Goal: Task Accomplishment & Management: Use online tool/utility

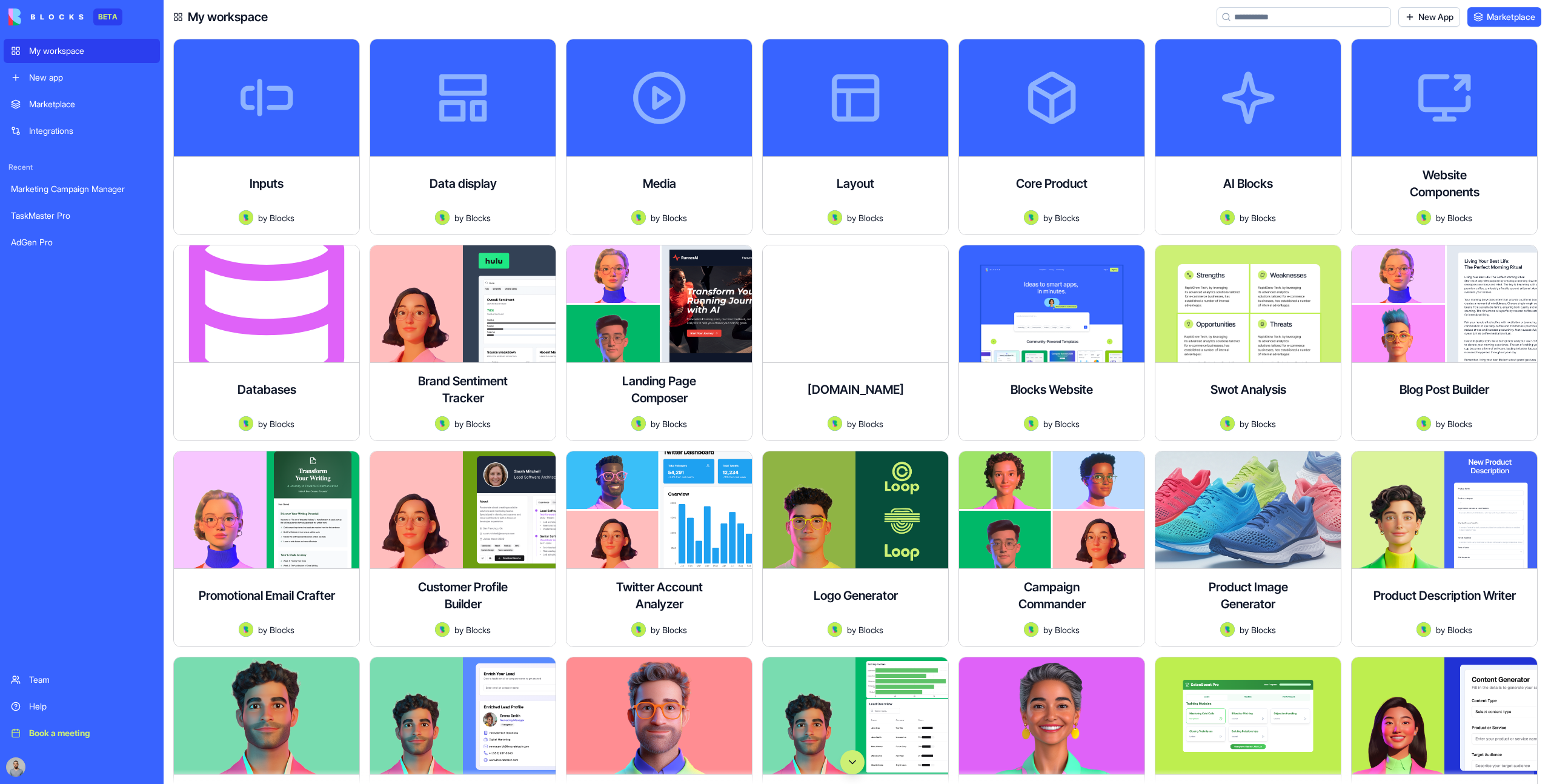
click at [852, 754] on button "Scroll to bottom" at bounding box center [853, 762] width 24 height 24
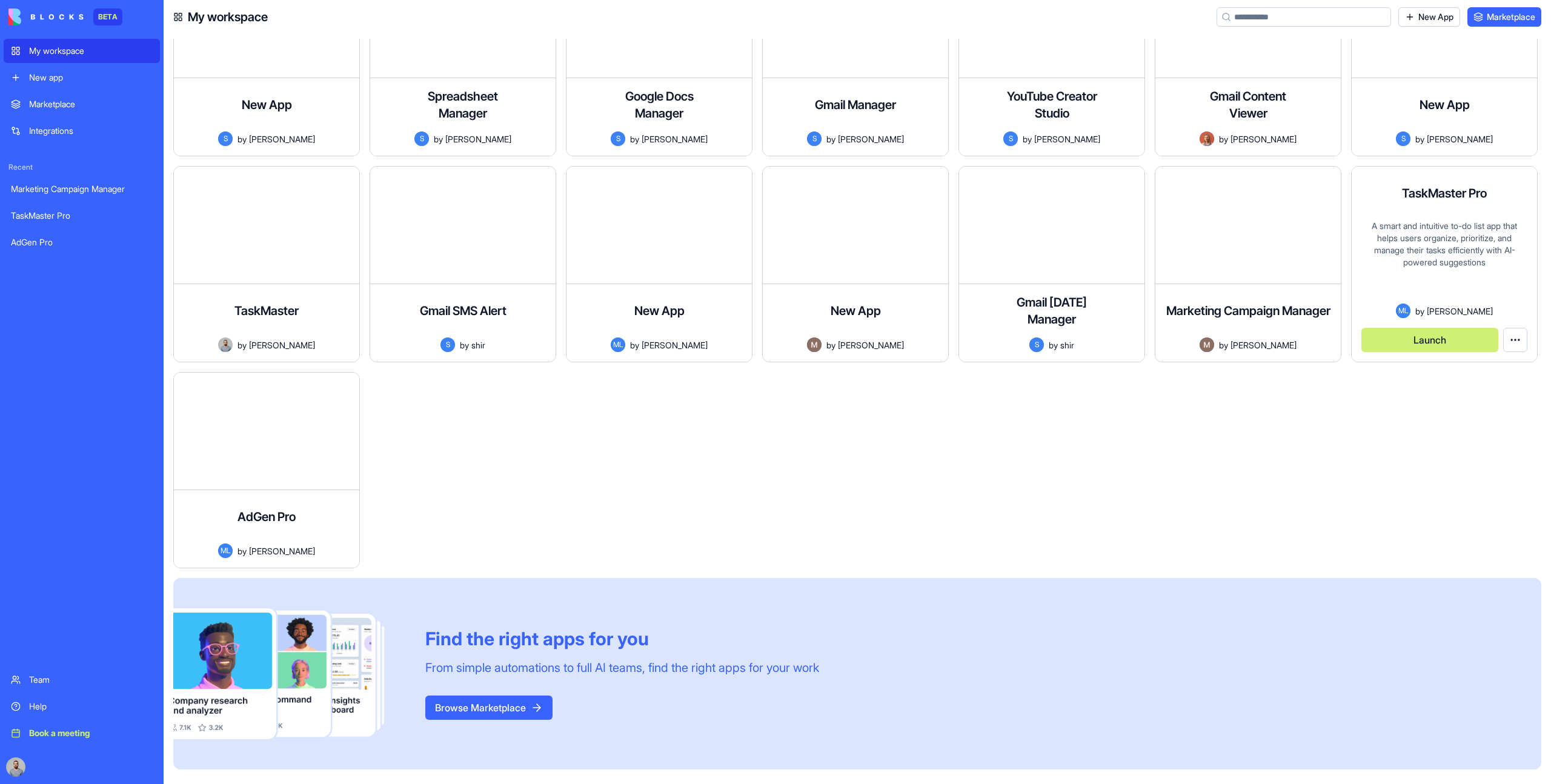
click at [1422, 344] on button "Launch" at bounding box center [1429, 340] width 137 height 24
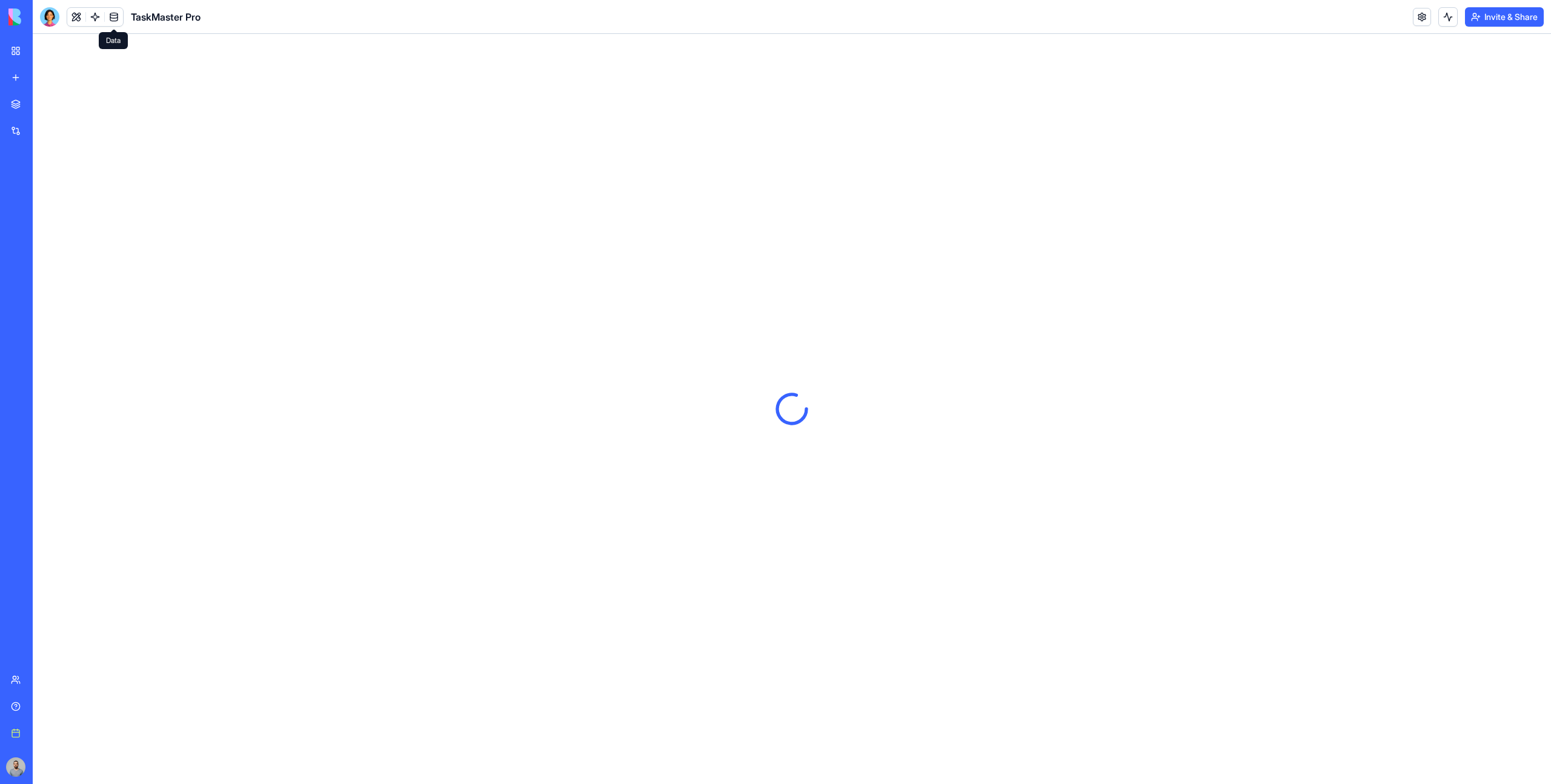
click at [116, 14] on link at bounding box center [114, 17] width 18 height 18
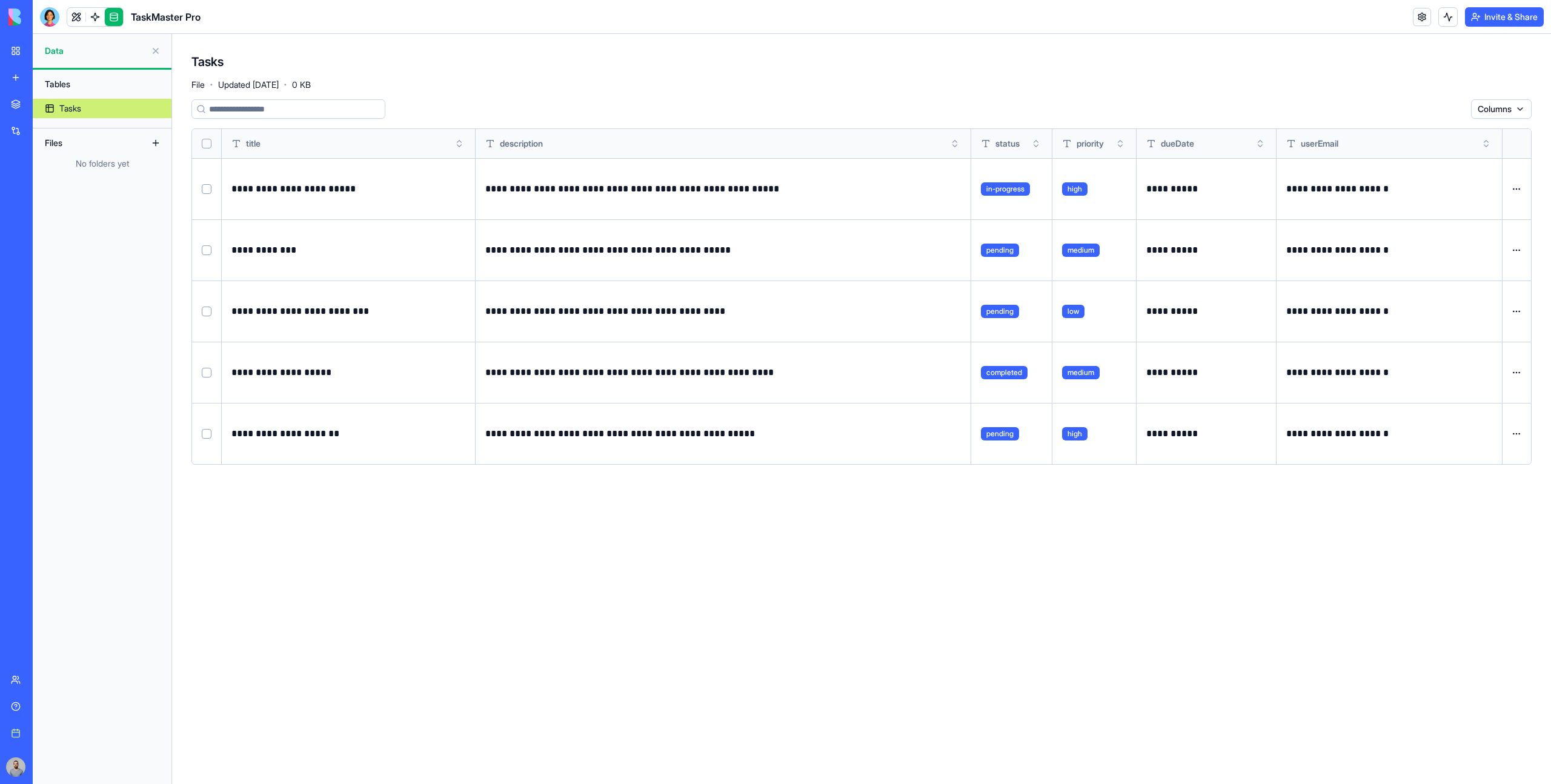
click at [158, 147] on button at bounding box center [155, 142] width 19 height 19
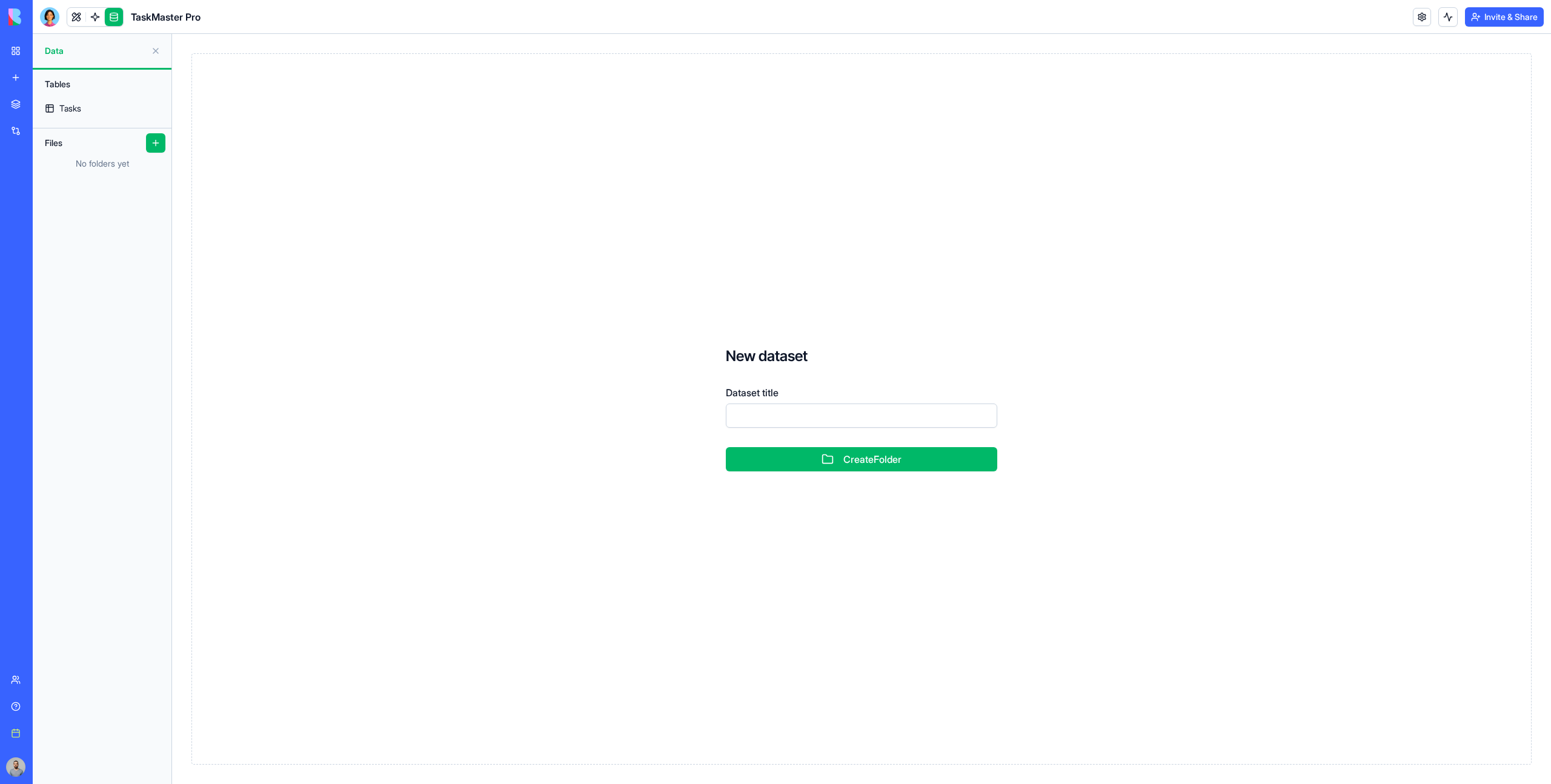
click at [788, 425] on input "Dataset title" at bounding box center [862, 415] width 271 height 24
type input "**********"
click at [726, 447] on button "Create Folder" at bounding box center [862, 459] width 271 height 24
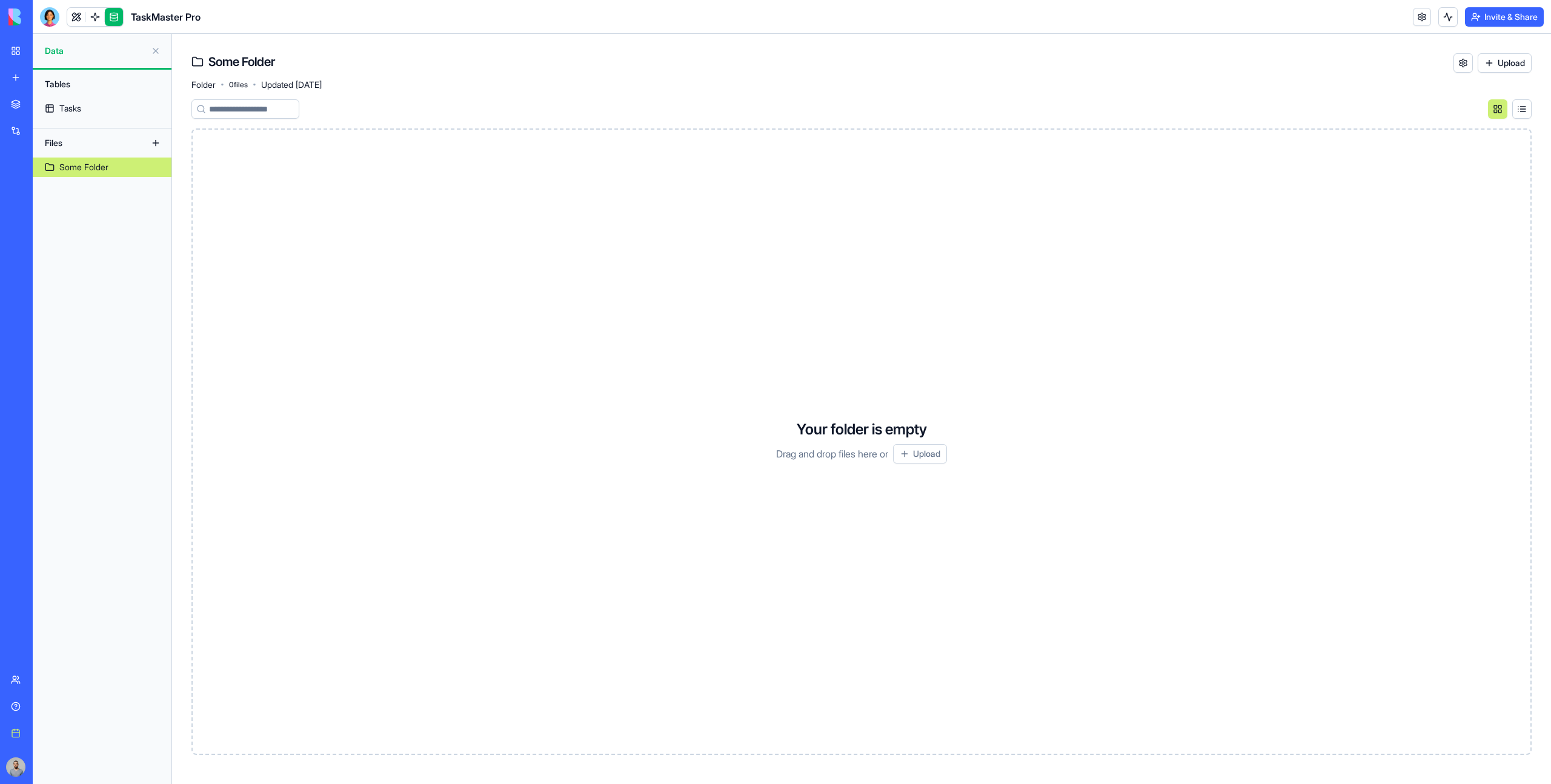
click at [917, 450] on button "Upload" at bounding box center [920, 454] width 54 height 19
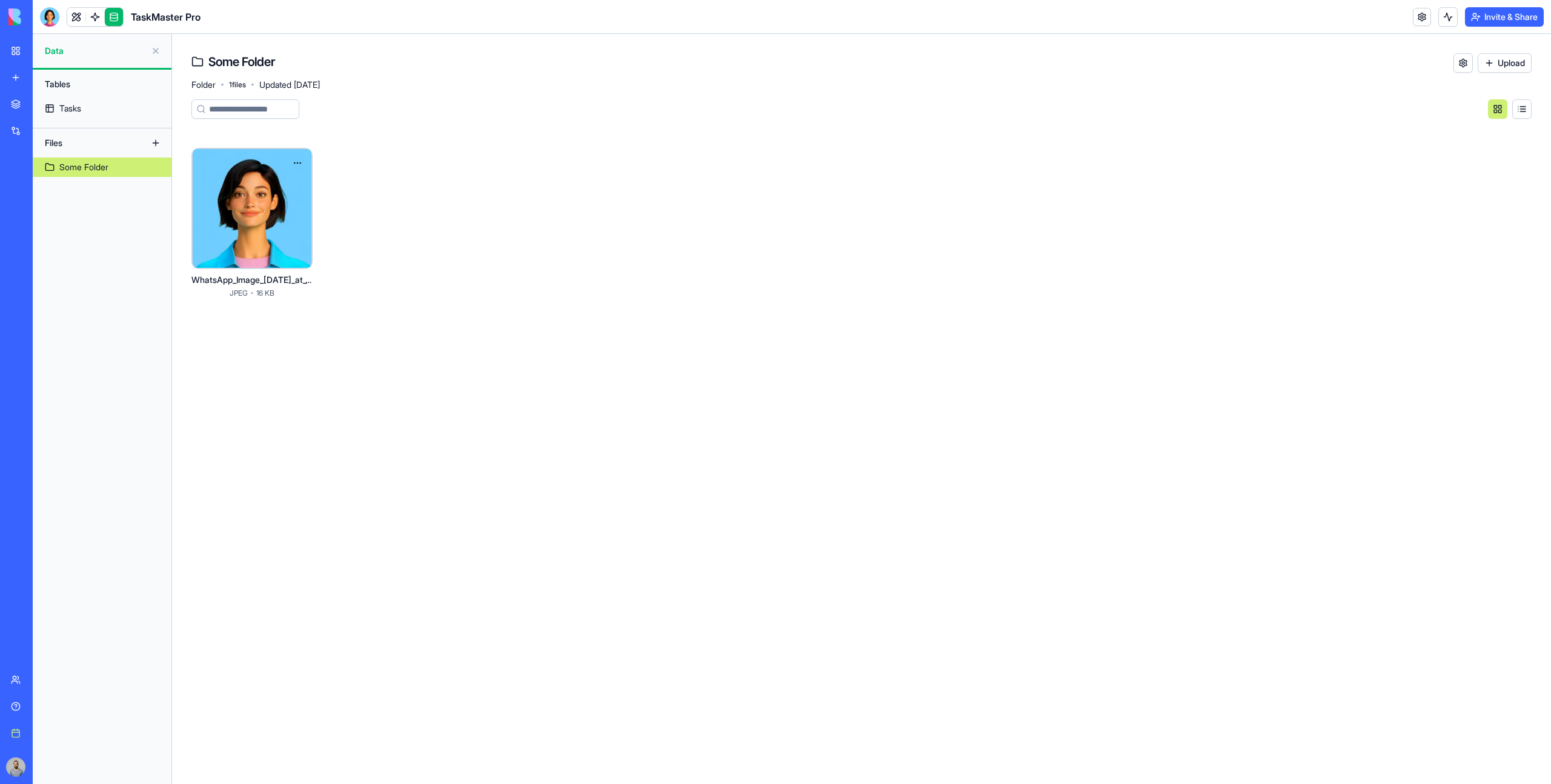
click at [264, 255] on div at bounding box center [252, 208] width 120 height 120
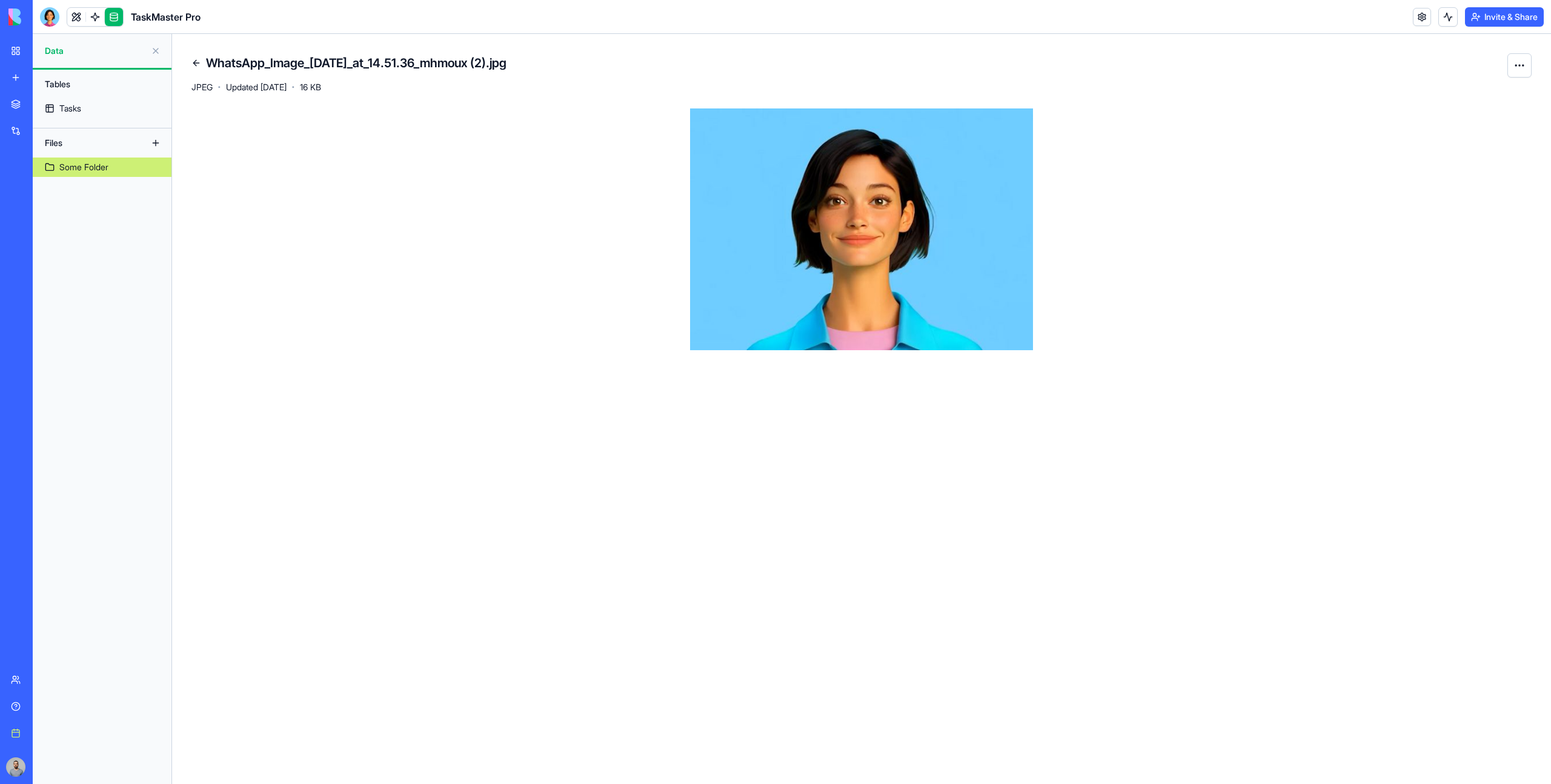
click at [192, 57] on link at bounding box center [196, 62] width 19 height 19
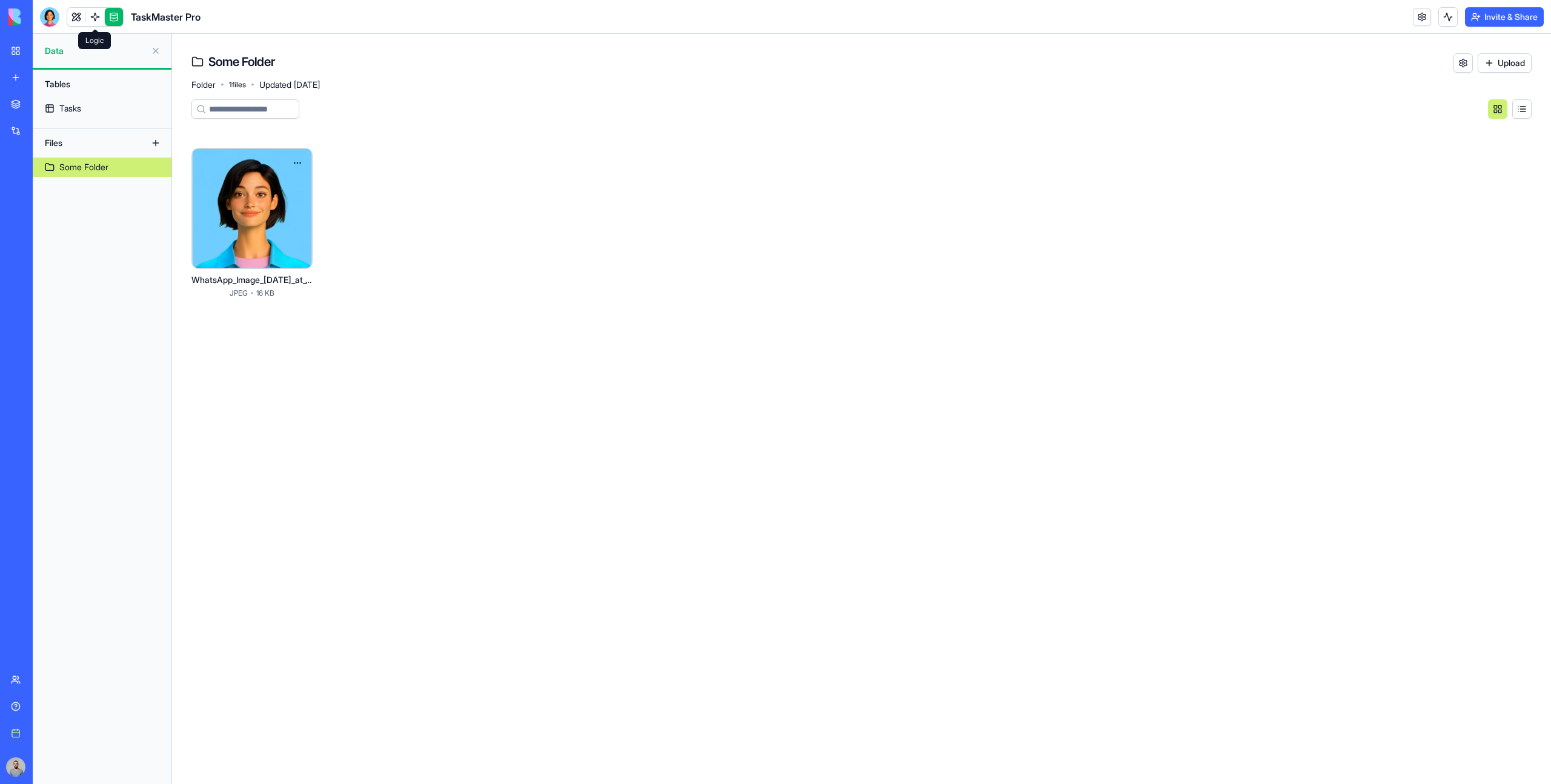
click at [92, 19] on link at bounding box center [95, 17] width 18 height 18
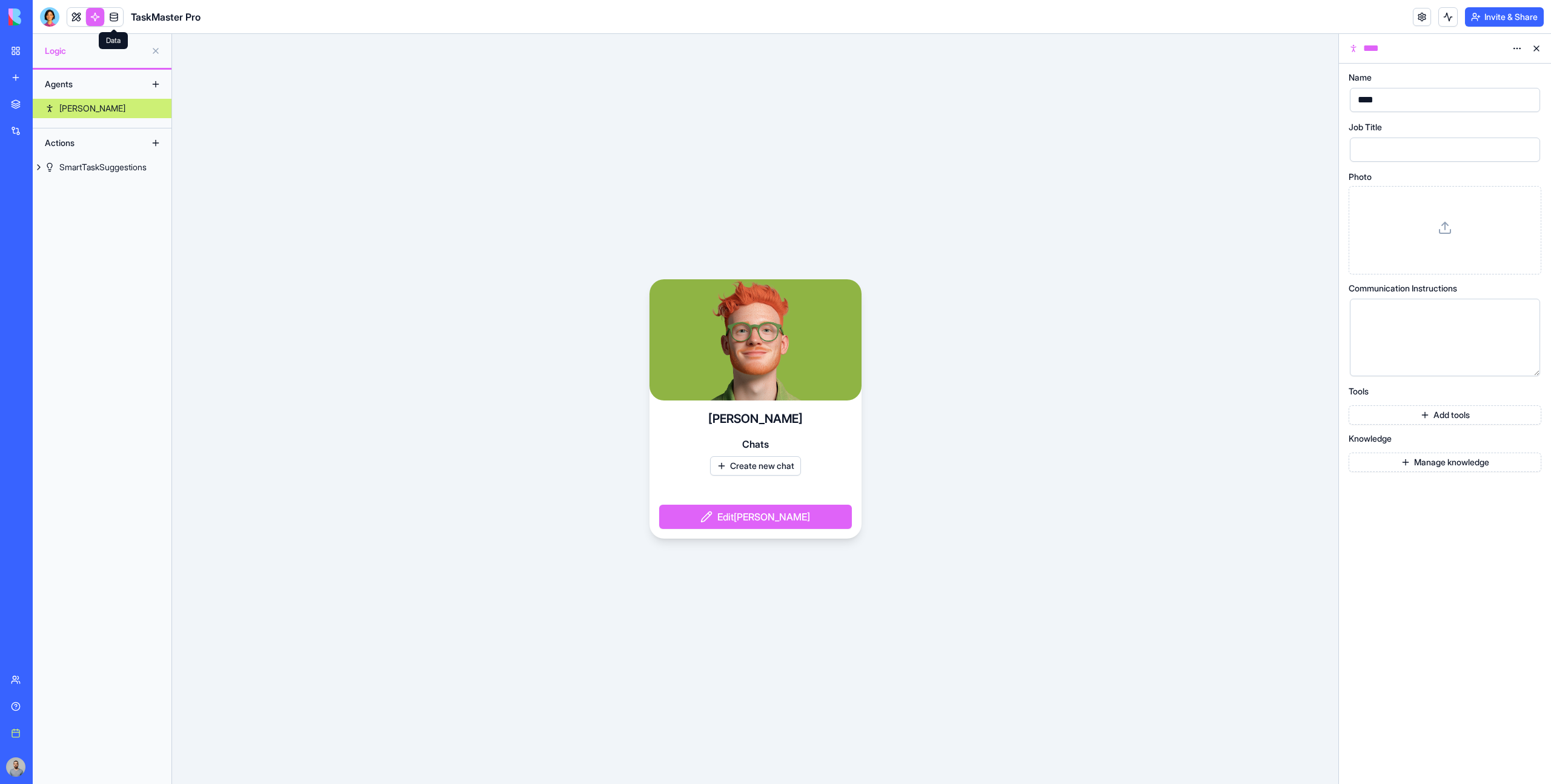
click at [768, 466] on button "Create new chat" at bounding box center [755, 465] width 91 height 19
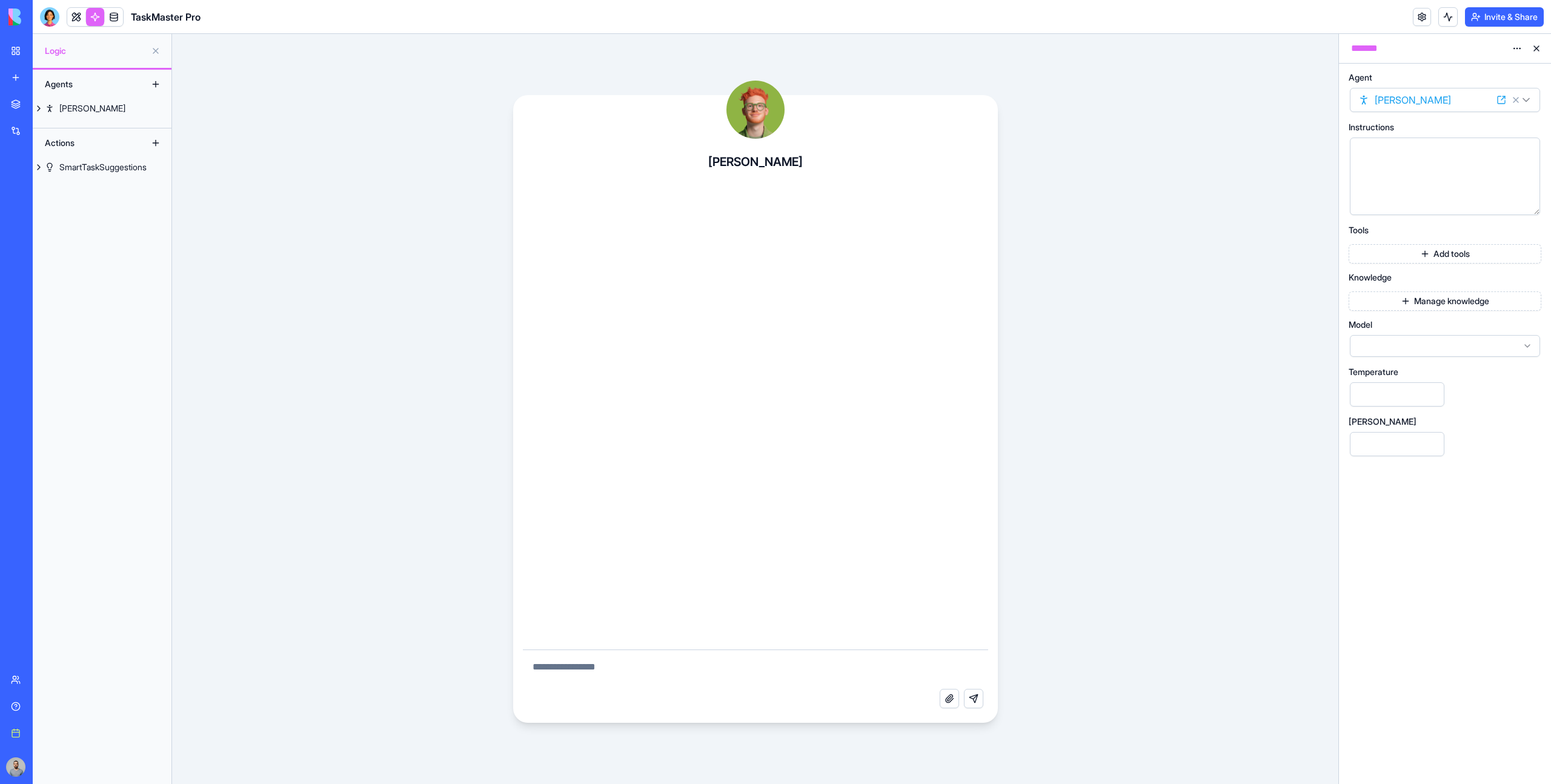
click at [738, 663] on textarea at bounding box center [755, 669] width 465 height 39
type textarea "**********"
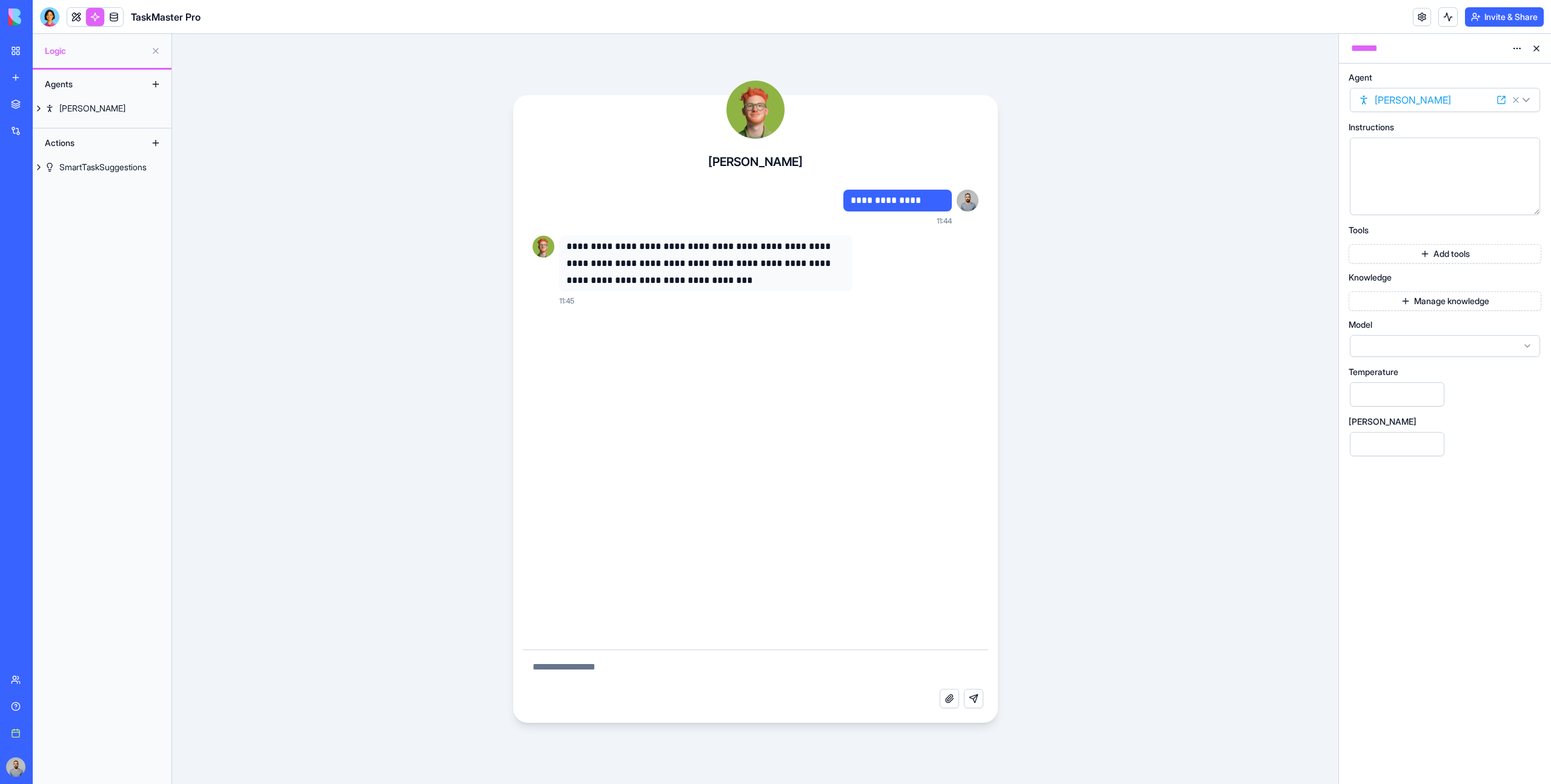
click at [1409, 300] on button "Manage knowledge" at bounding box center [1444, 300] width 192 height 19
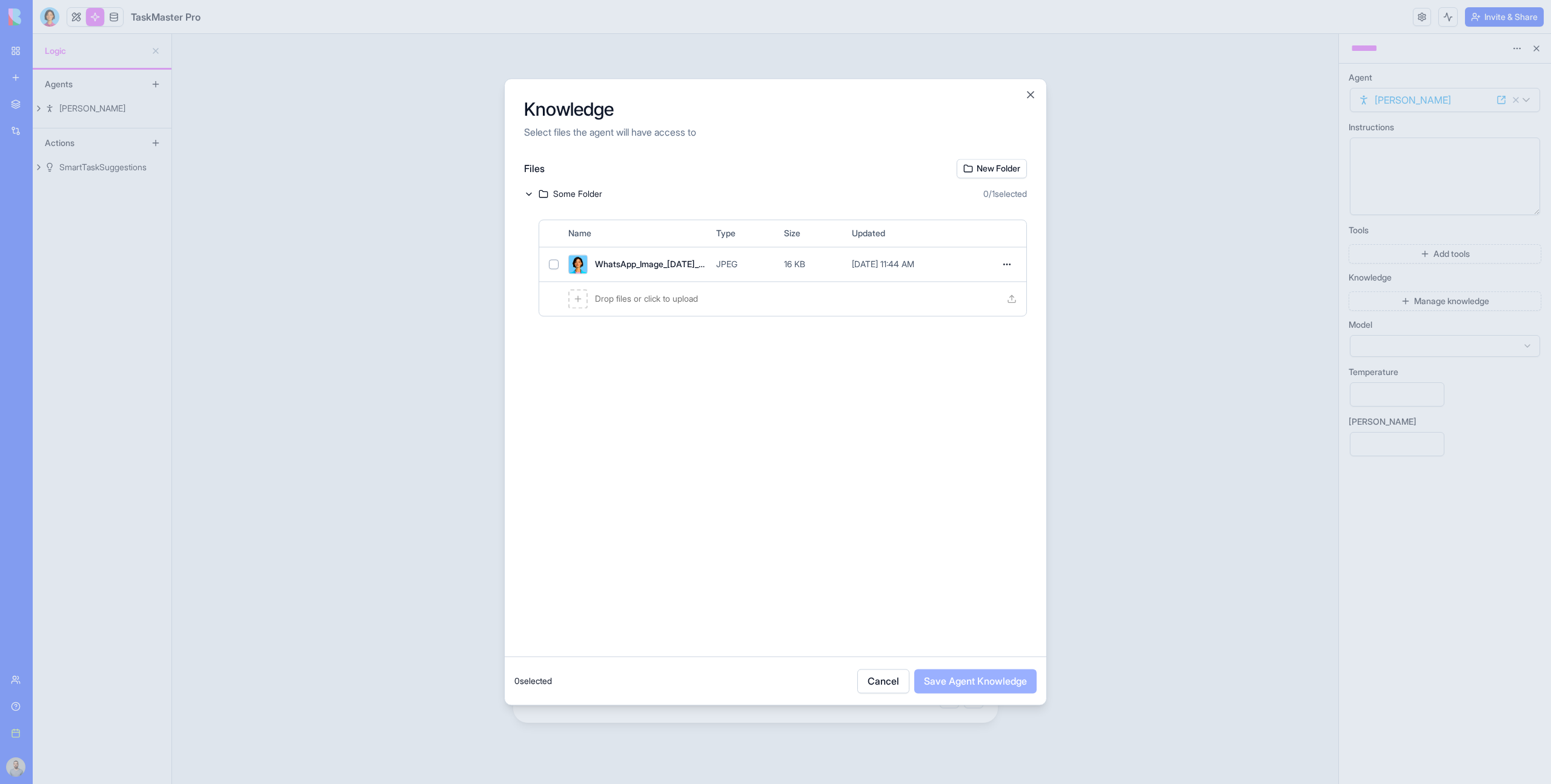
click at [703, 270] on span "WhatsApp_Image_2025-04-28_at_14.51.36_mhmoux (2).jpg" at bounding box center [651, 264] width 112 height 12
click at [992, 689] on button "Save Agent Knowledge" at bounding box center [975, 681] width 122 height 24
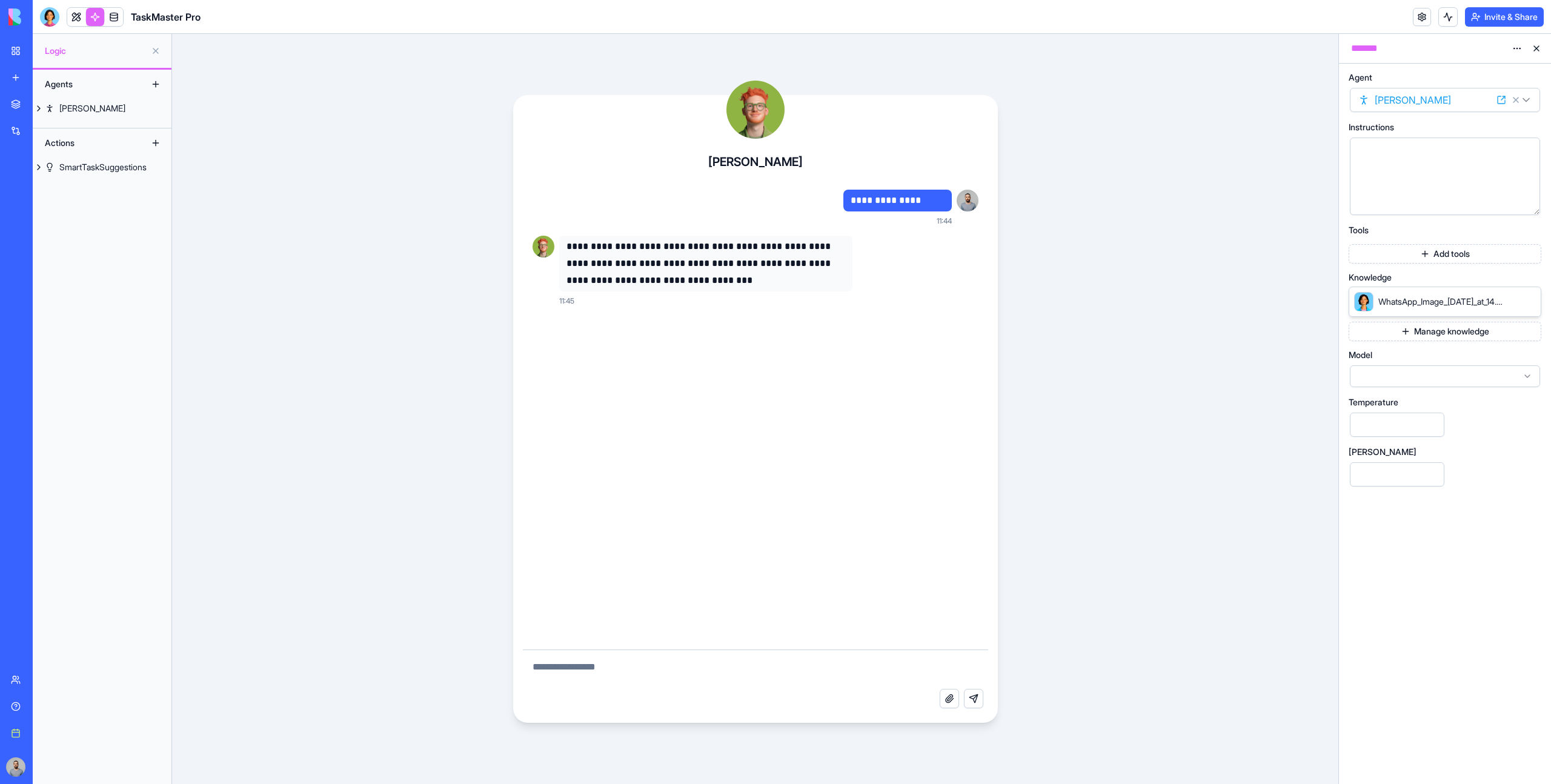
click at [832, 682] on textarea at bounding box center [755, 669] width 465 height 39
type textarea "**********"
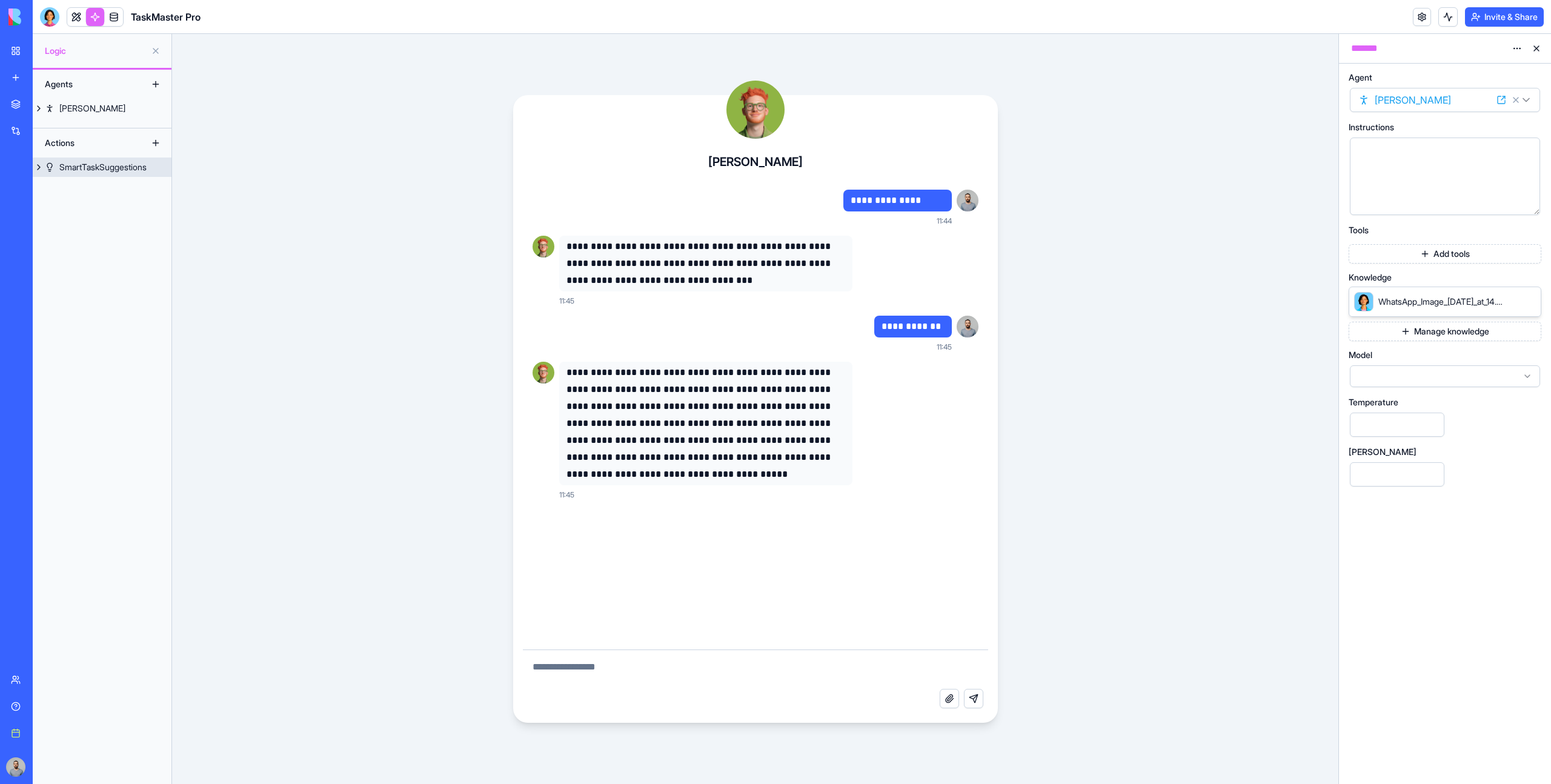
click at [100, 170] on div "SmartTaskSuggestions" at bounding box center [102, 167] width 87 height 12
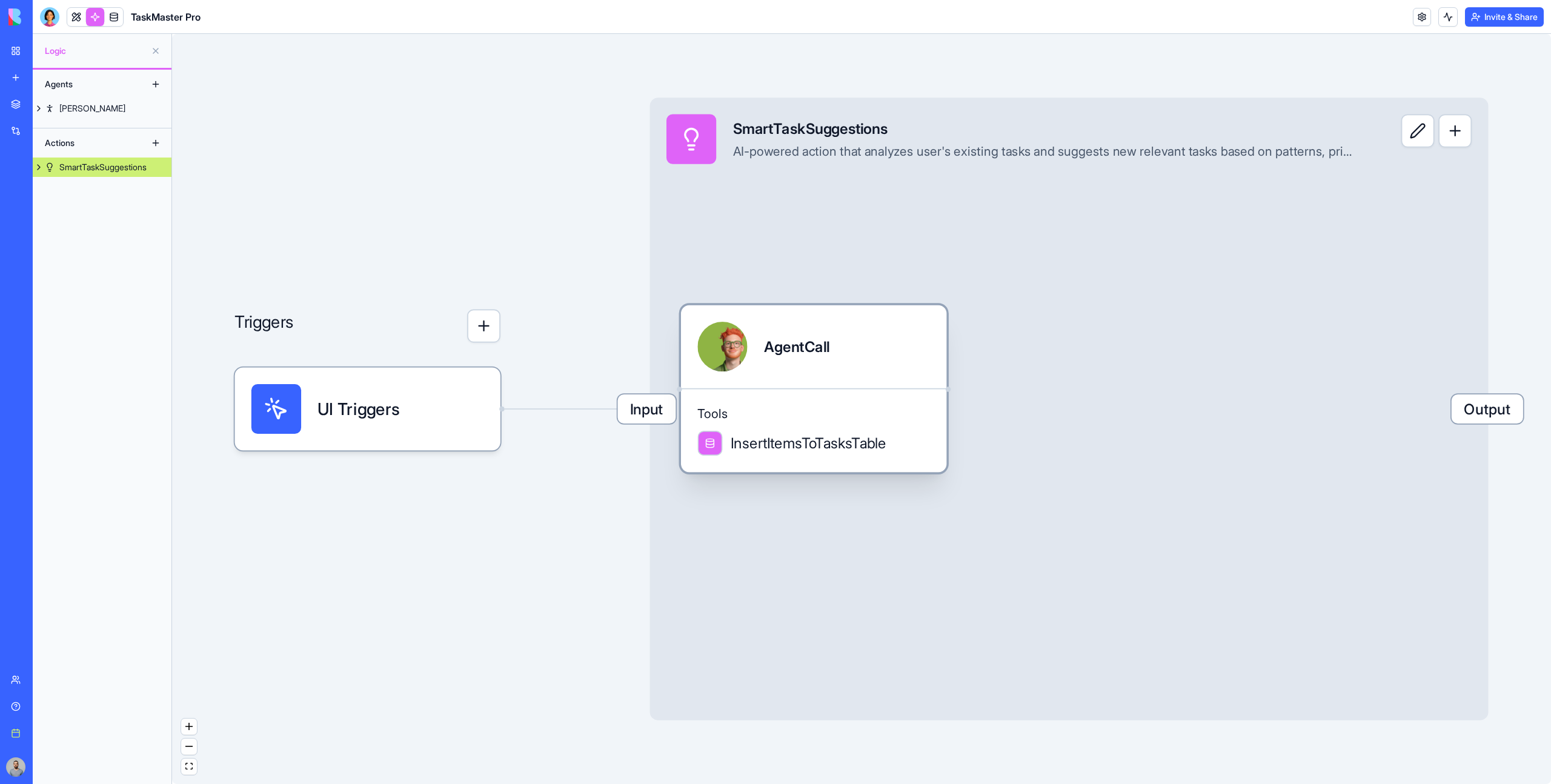
click at [784, 402] on div "Tools InsertItemsToTasksTable" at bounding box center [813, 430] width 266 height 84
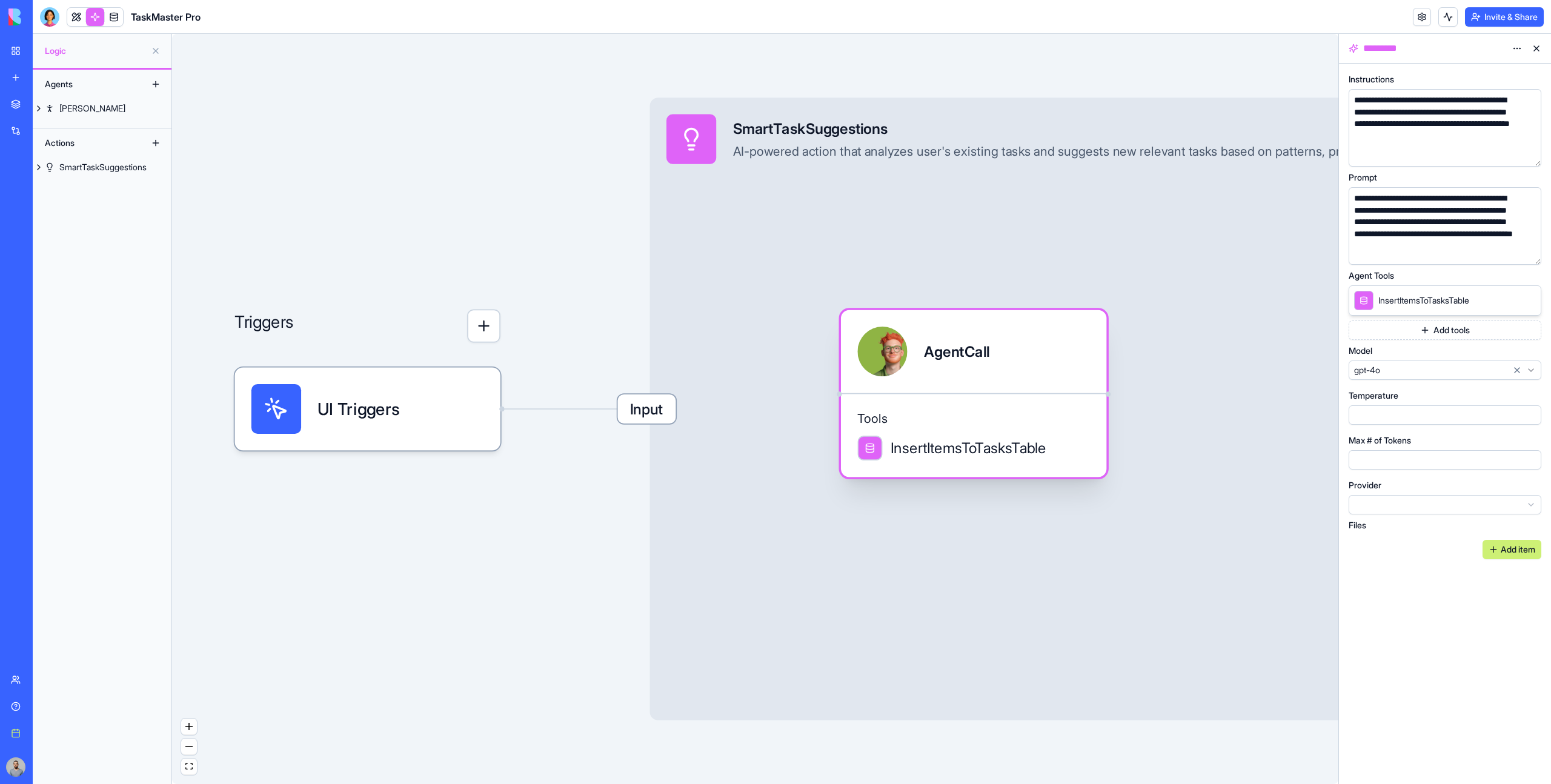
drag, startPoint x: 784, startPoint y: 402, endPoint x: 944, endPoint y: 406, distance: 160.0
click at [944, 406] on div "Tools InsertItemsToTasksTable" at bounding box center [973, 434] width 266 height 84
click at [45, 46] on div "My workspace" at bounding box center [37, 51] width 16 height 12
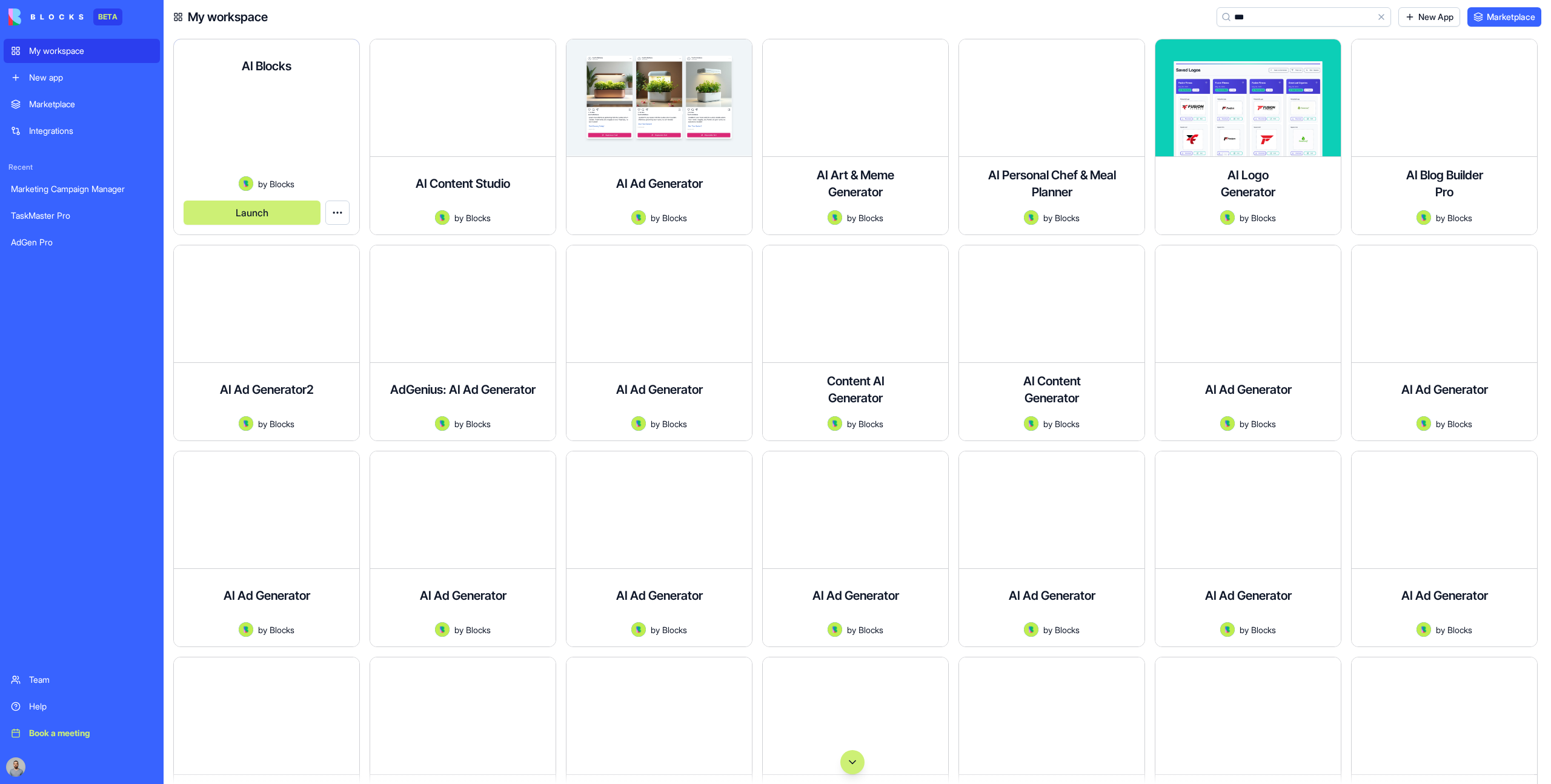
type input "**"
click at [270, 219] on button "Launch" at bounding box center [252, 212] width 137 height 24
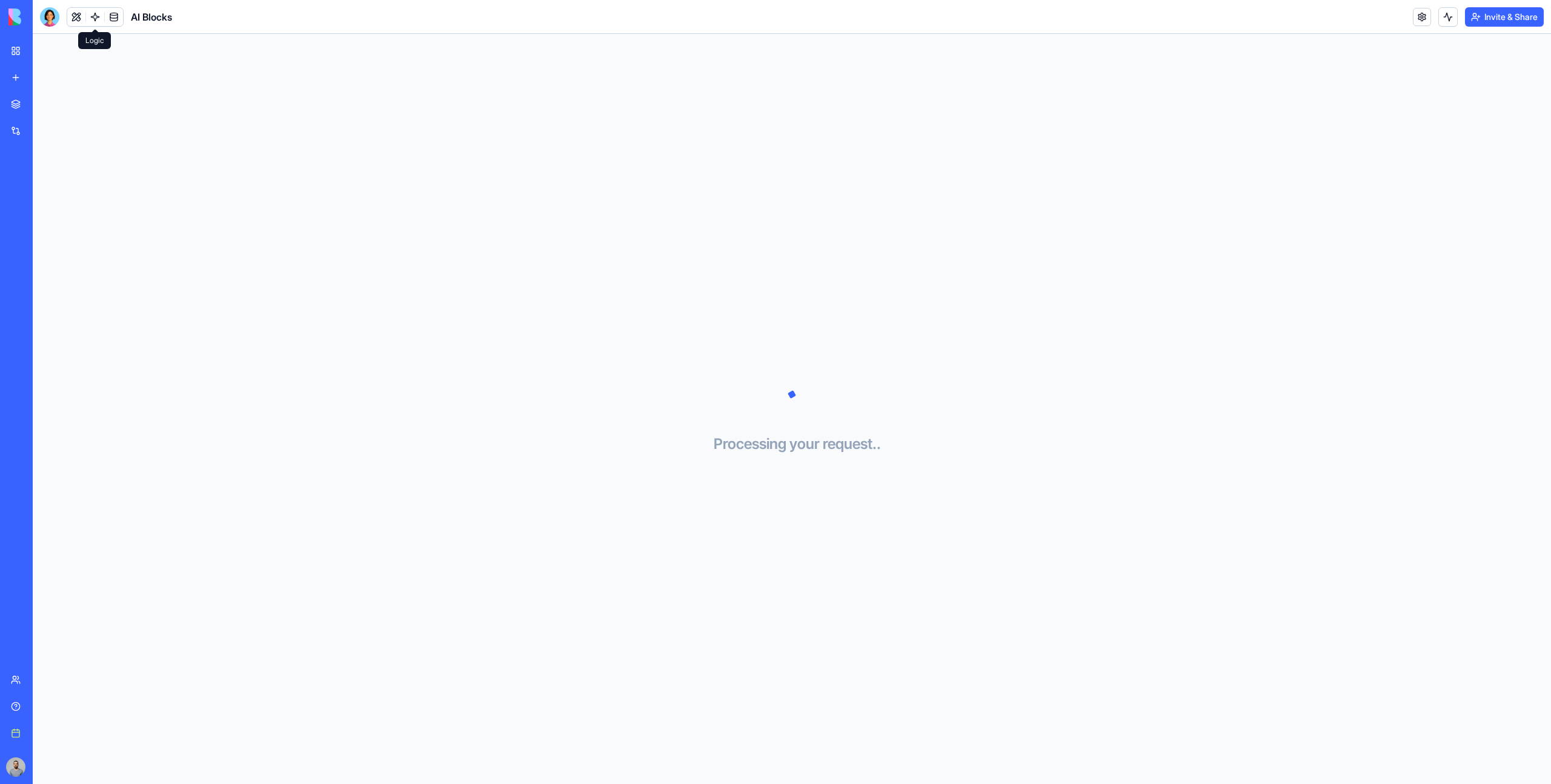
click at [90, 17] on link at bounding box center [95, 17] width 18 height 18
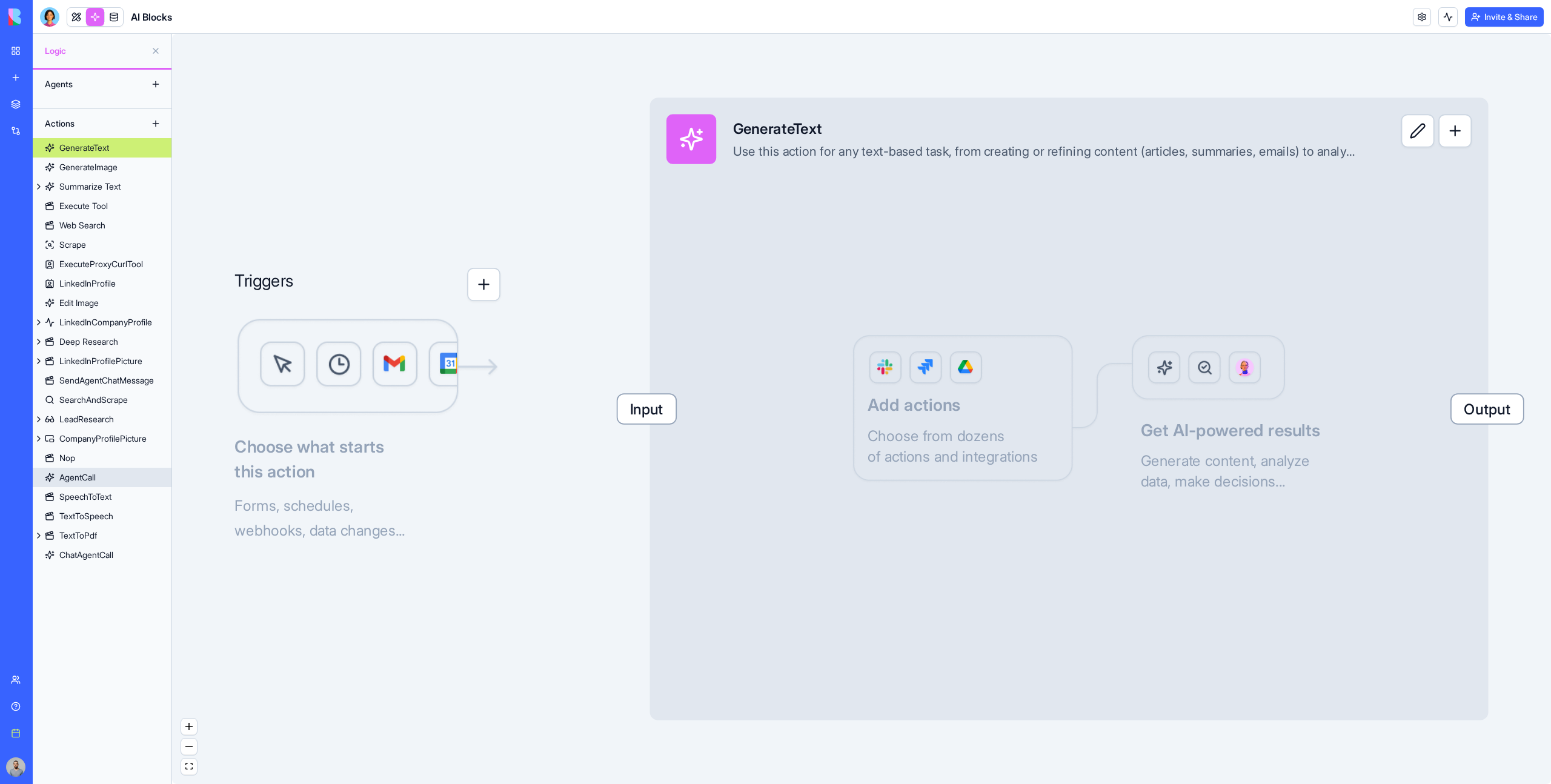
click at [132, 477] on link "AgentCall" at bounding box center [102, 477] width 139 height 19
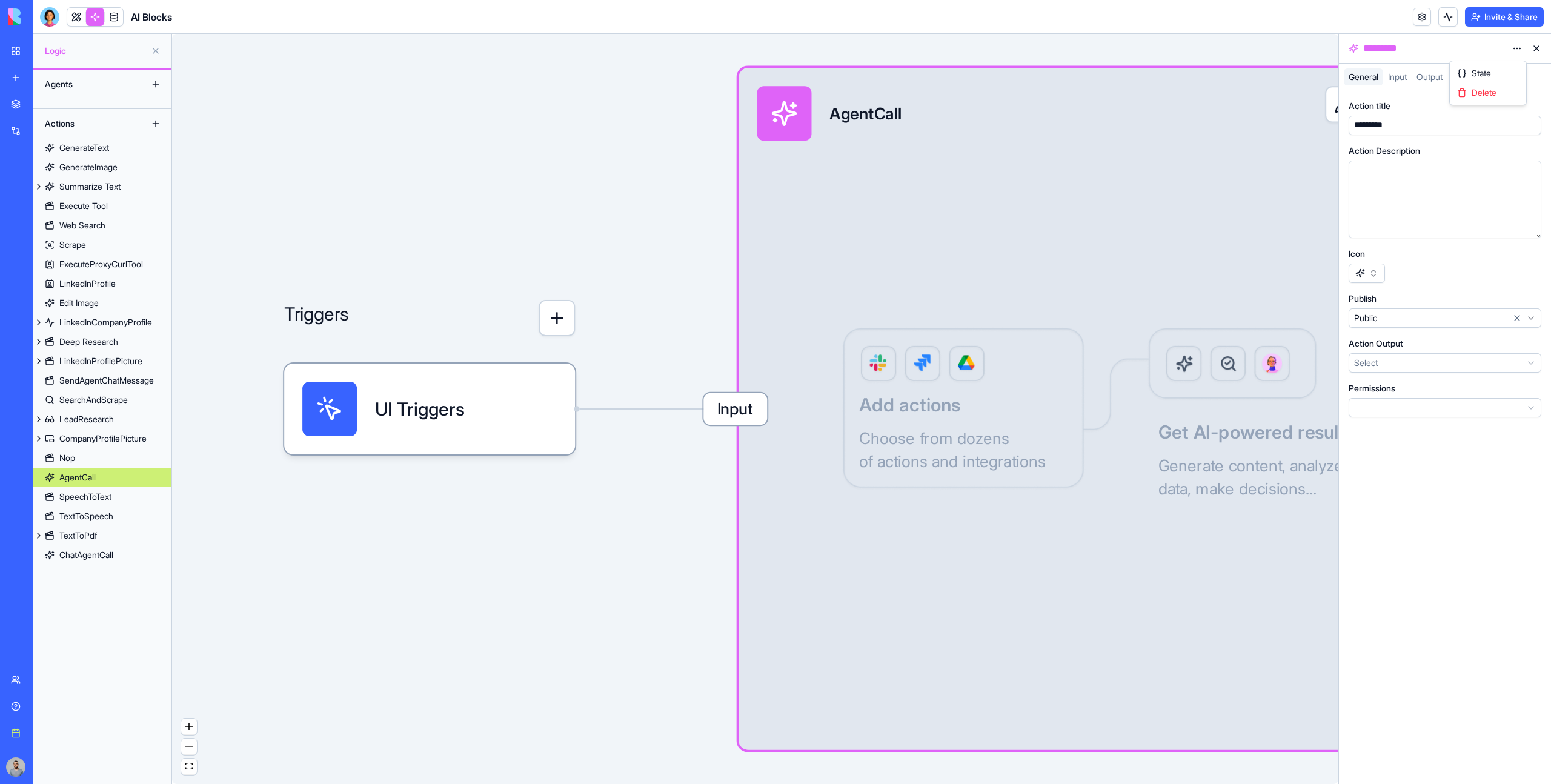
click at [1517, 47] on html "BETA My workspace New app Marketplace Integrations Recent Marketing Campaign Ma…" at bounding box center [775, 392] width 1551 height 784
click at [1504, 63] on div "State" at bounding box center [1489, 72] width 72 height 19
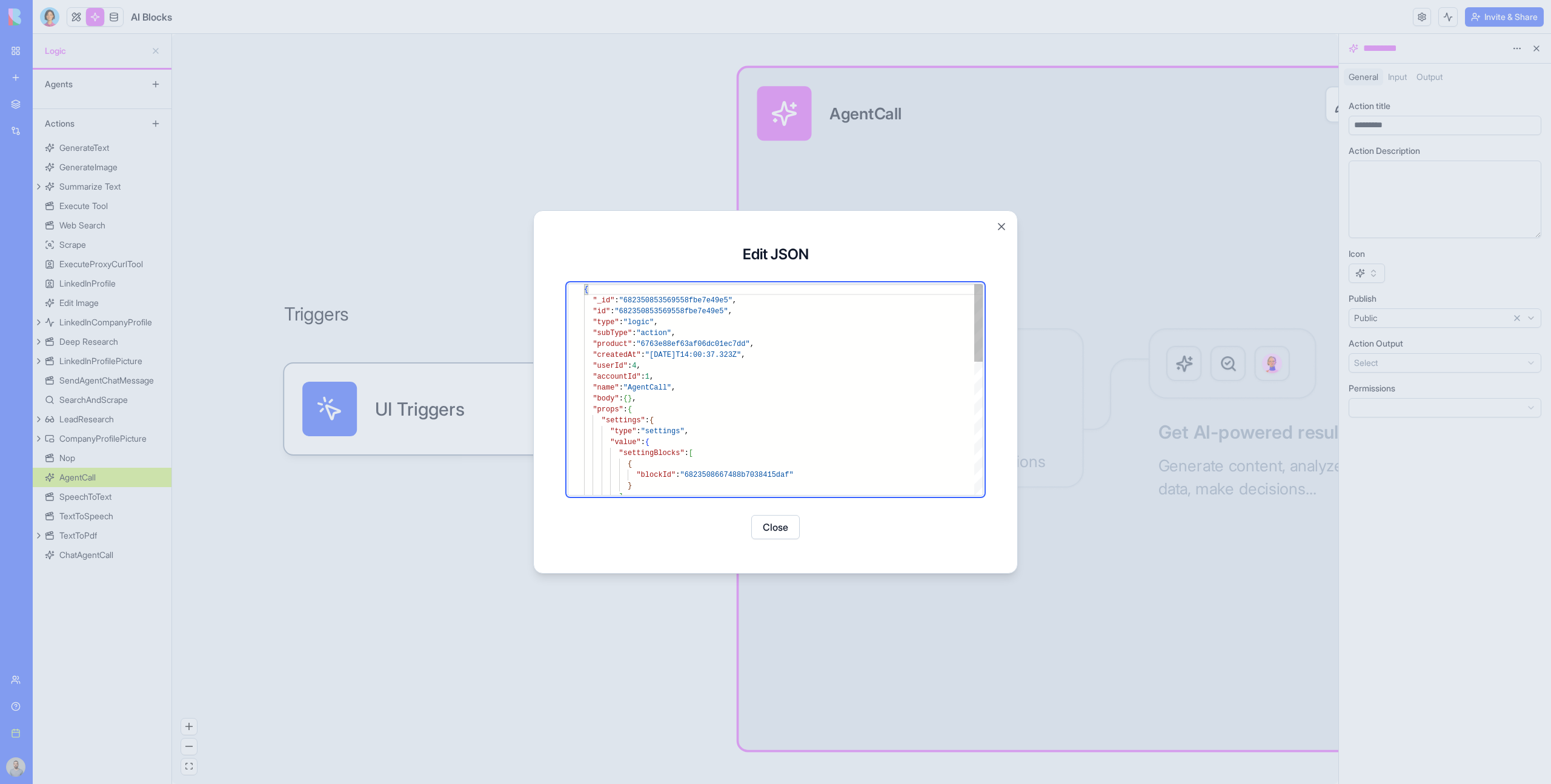
click at [644, 422] on div "{ "_id" : "682350853569558fbe7e49e5" , "id" : "682350853569558fbe7e49e5" , "typ…" at bounding box center [783, 569] width 399 height 571
type textarea "**********"
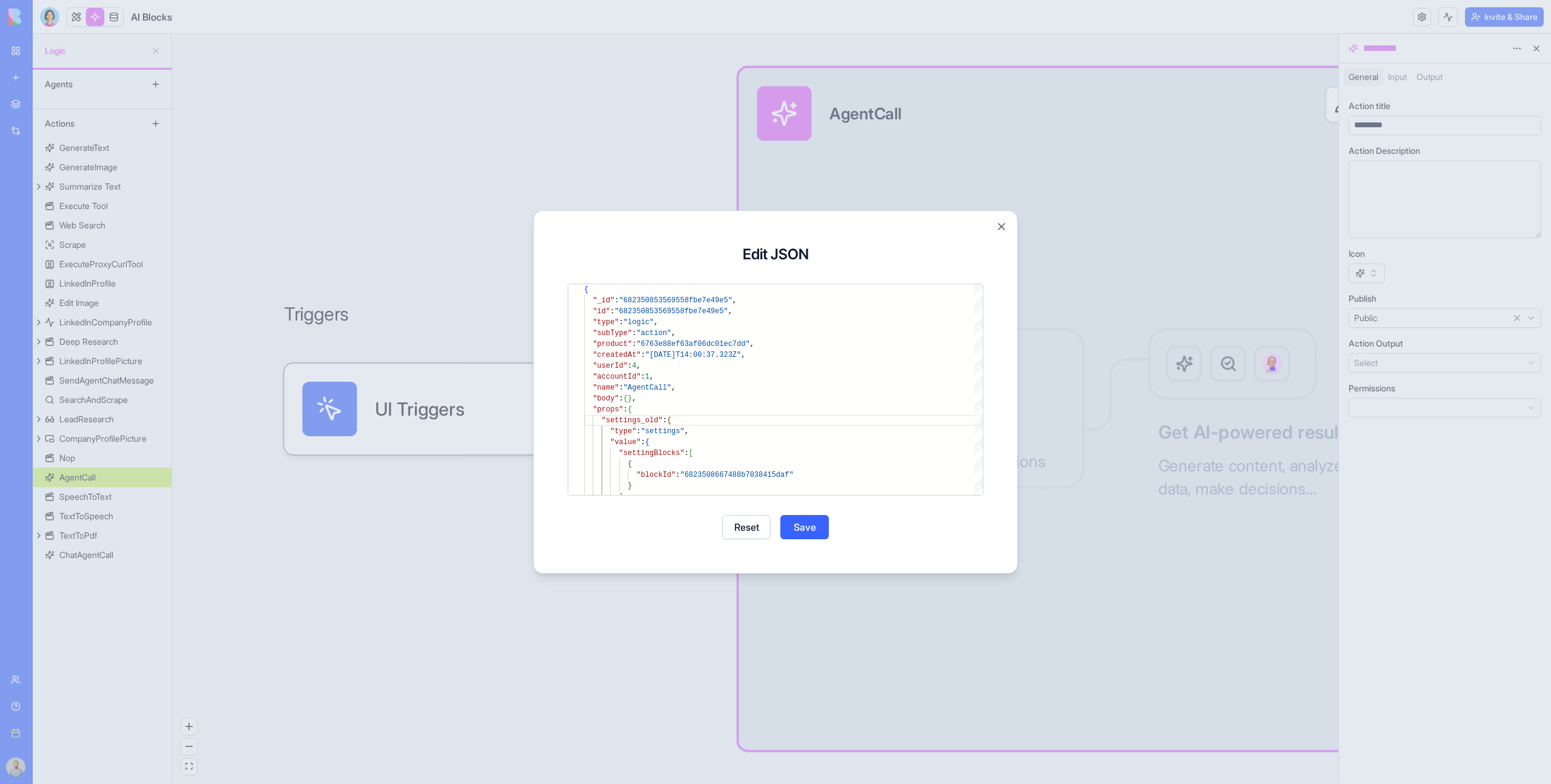
click at [822, 531] on button "Save" at bounding box center [804, 527] width 48 height 24
click at [785, 523] on button "Close" at bounding box center [776, 527] width 48 height 24
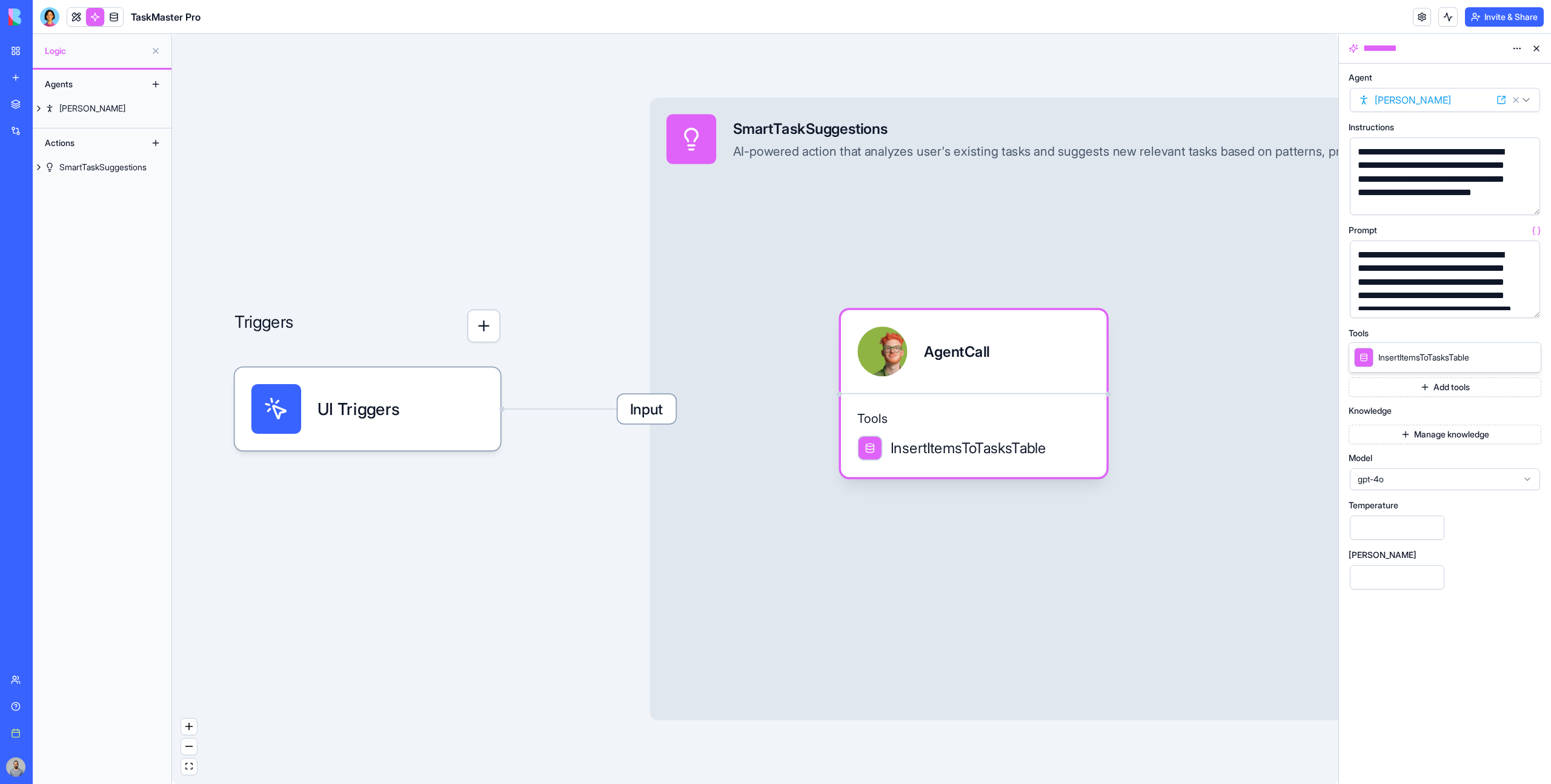
click at [1477, 470] on div "gpt-4o" at bounding box center [1445, 479] width 191 height 22
click at [1439, 467] on div "gpt-4o" at bounding box center [1444, 479] width 192 height 24
